Goal: Check status

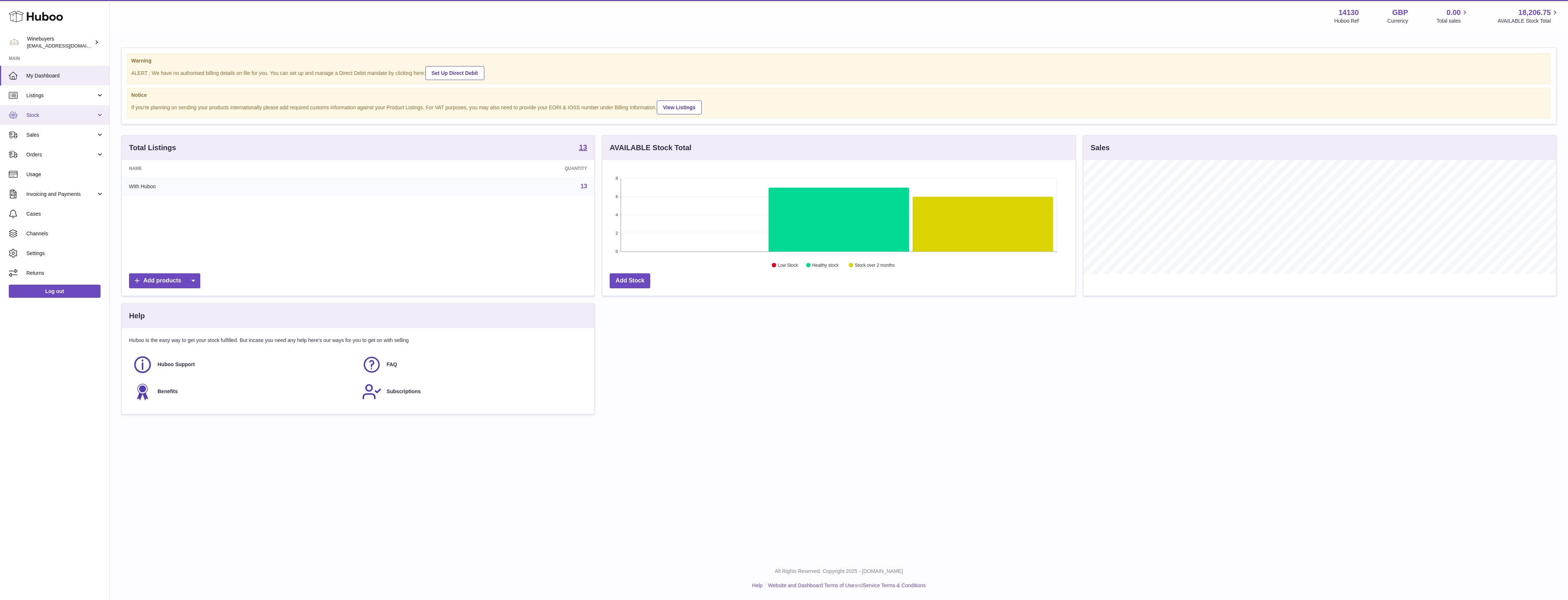
scroll to position [114, 472]
click at [51, 119] on link "Stock" at bounding box center [55, 115] width 110 height 19
click at [53, 130] on span "Stock" at bounding box center [65, 133] width 77 height 7
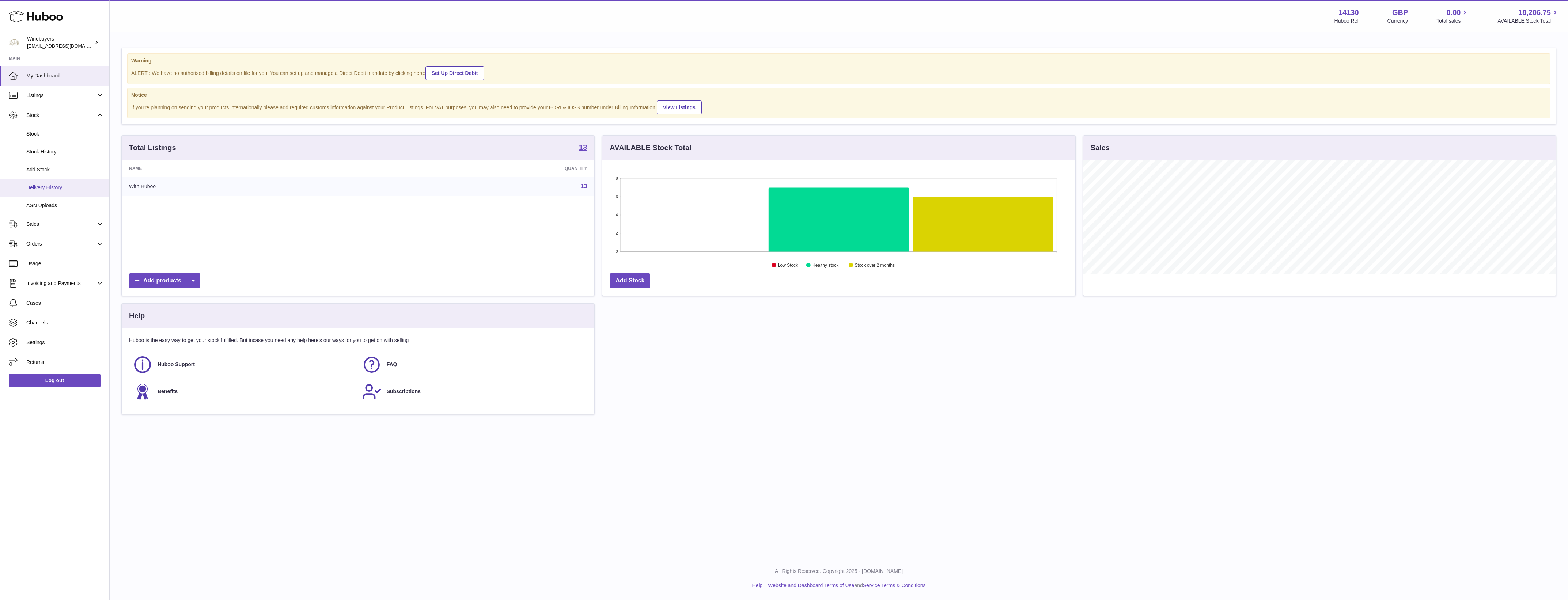
click at [85, 180] on link "Delivery History" at bounding box center [55, 187] width 110 height 18
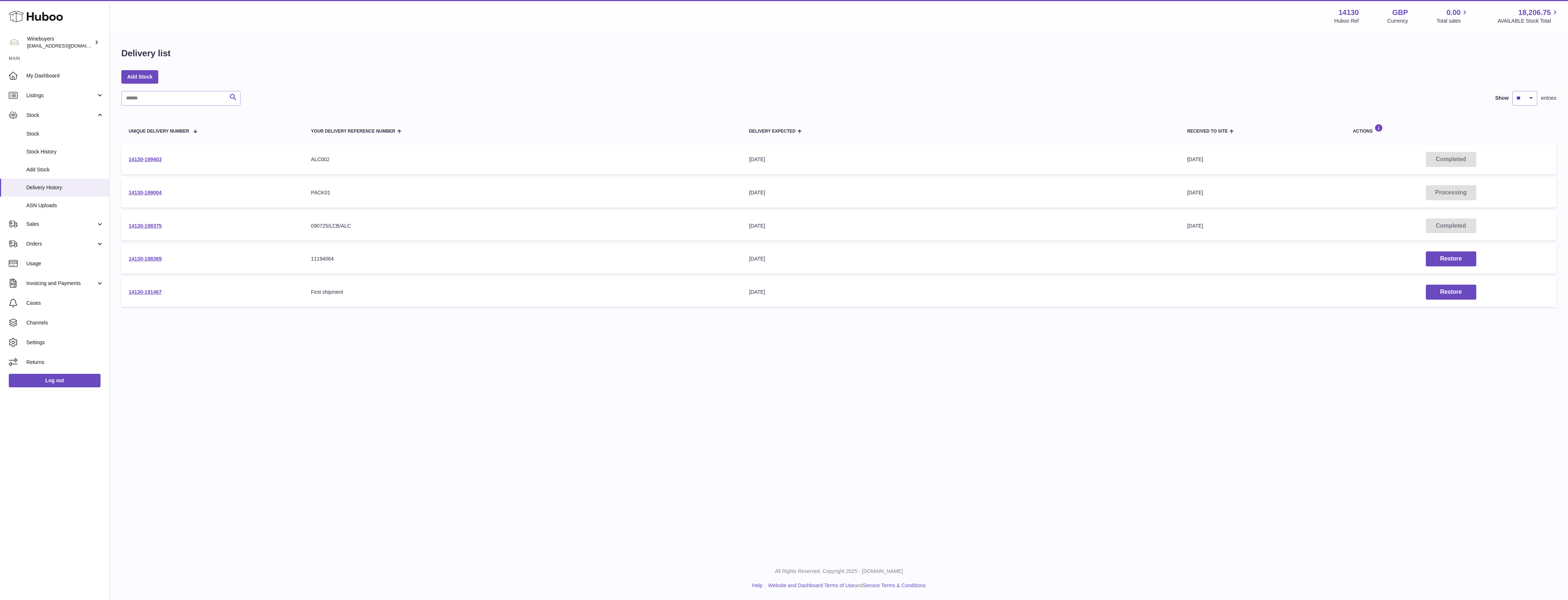
click at [289, 391] on div "Menu Huboo 14130 Huboo Ref GBP Currency 0.00 Total sales 18,206.75 AVAILABLE St…" at bounding box center [839, 278] width 1458 height 557
click at [161, 158] on link "14130-199403" at bounding box center [145, 159] width 33 height 6
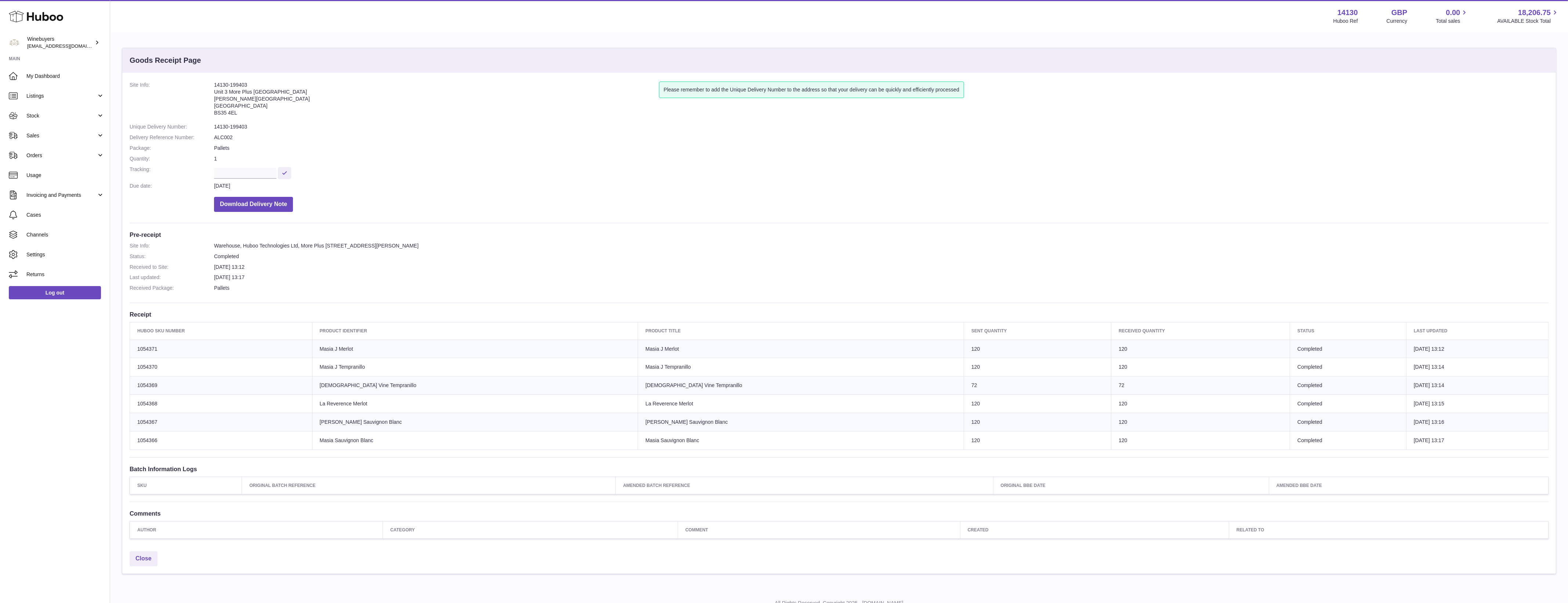
click at [702, 320] on div "Site Info: 14130-199403 Unit 3 More Plus Central Park Hudson Avenue Severn Beac…" at bounding box center [839, 310] width 1434 height 475
click at [411, 153] on dl "Site Info: 14130-199403 Unit 3 More Plus Central Park Hudson Avenue Severn Beac…" at bounding box center [839, 148] width 1419 height 134
click at [336, 128] on dd "14130-199403" at bounding box center [881, 127] width 1334 height 7
click at [151, 354] on td "Huboo SKU Number 1054371" at bounding box center [221, 349] width 182 height 18
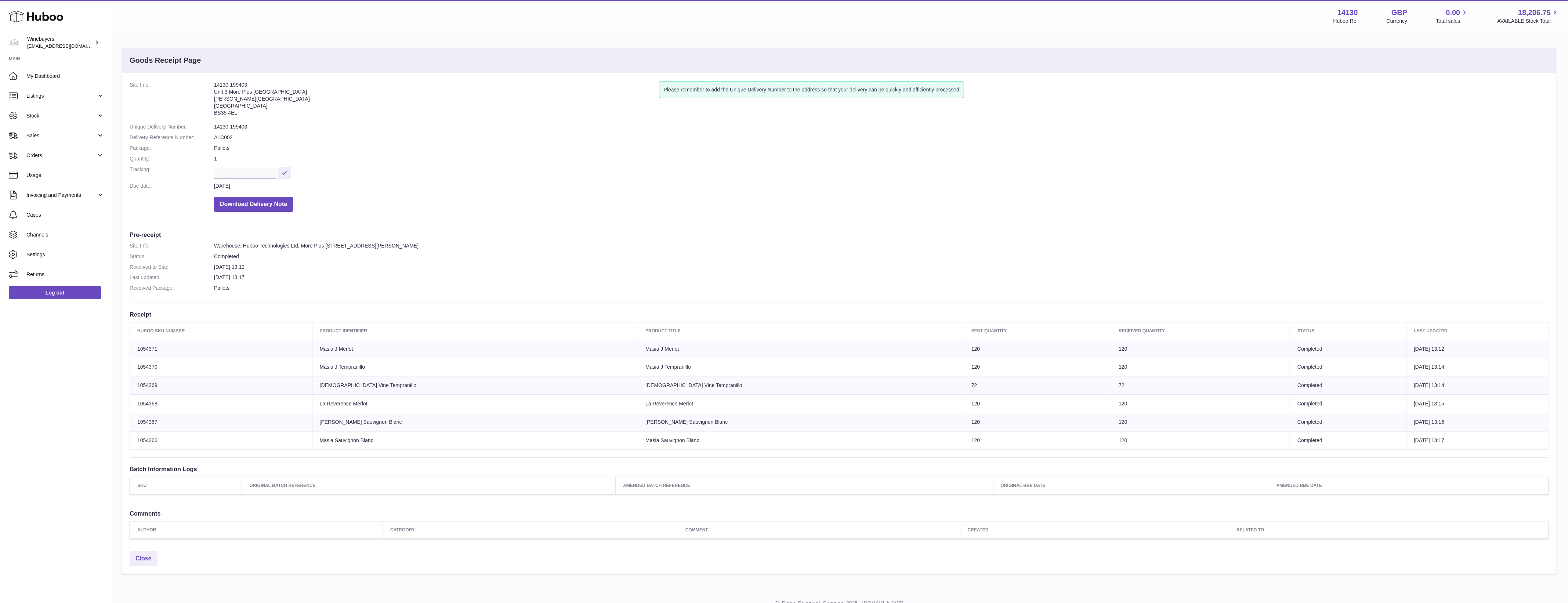
click at [151, 354] on td "Huboo SKU Number 1054371" at bounding box center [221, 349] width 182 height 18
copy td "1054371"
